Goal: Navigation & Orientation: Go to known website

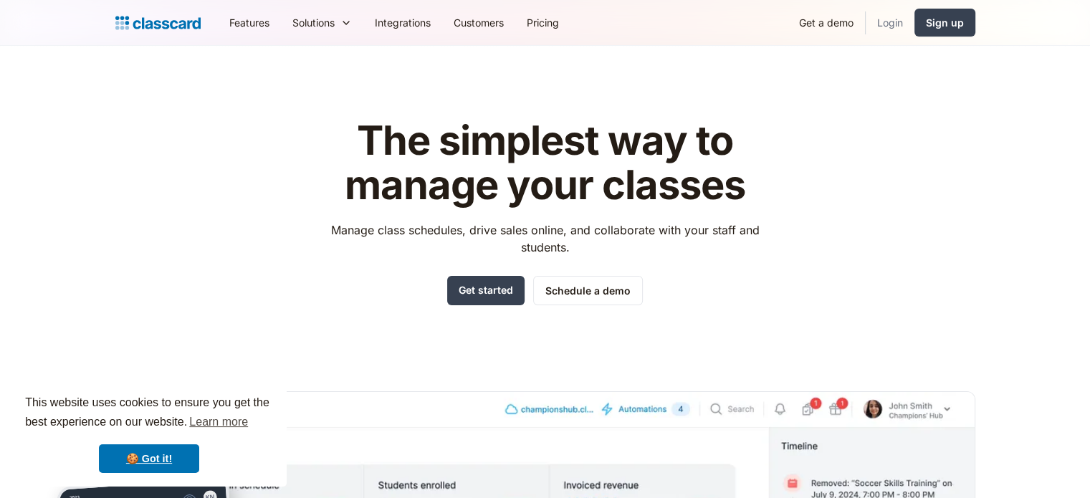
click at [890, 21] on link "Login" at bounding box center [890, 22] width 49 height 32
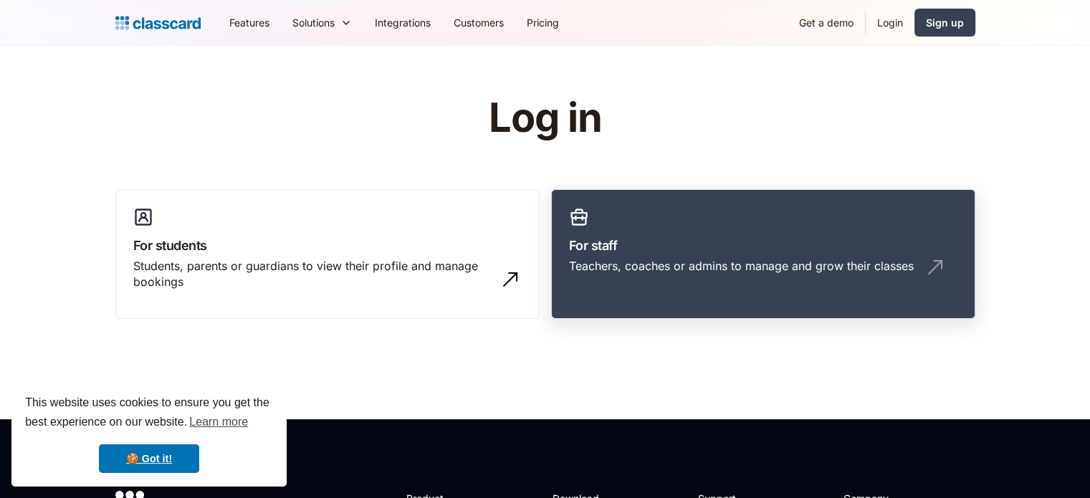
click at [674, 266] on div "Teachers, coaches or admins to manage and grow their classes" at bounding box center [741, 266] width 345 height 16
